Goal: Information Seeking & Learning: Learn about a topic

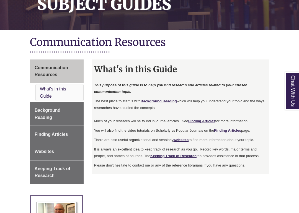
scroll to position [56, 0]
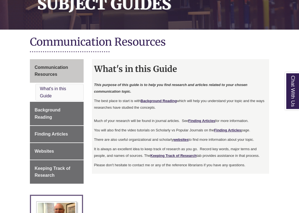
click at [45, 106] on link "Background Reading This link opens in a new window This link opens in a new win…" at bounding box center [57, 114] width 54 height 24
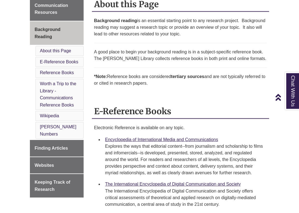
scroll to position [119, 0]
click at [46, 146] on span "Finding Articles" at bounding box center [51, 148] width 33 height 5
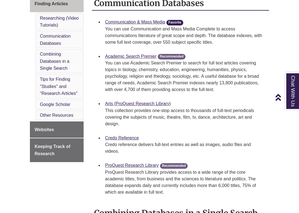
scroll to position [165, 0]
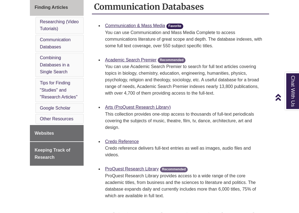
click at [31, 126] on link "Websites This link opens in a new window This link opens in a new window" at bounding box center [57, 133] width 54 height 17
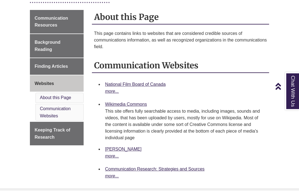
scroll to position [105, 0]
click at [42, 130] on span "Keeping Track of Research" at bounding box center [53, 134] width 36 height 12
